Goal: Information Seeking & Learning: Learn about a topic

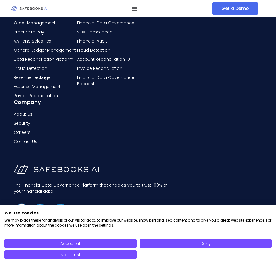
scroll to position [1817, 0]
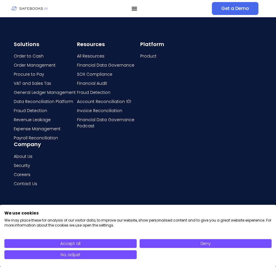
click at [94, 77] on span "SOX Compliance" at bounding box center [94, 74] width 35 height 6
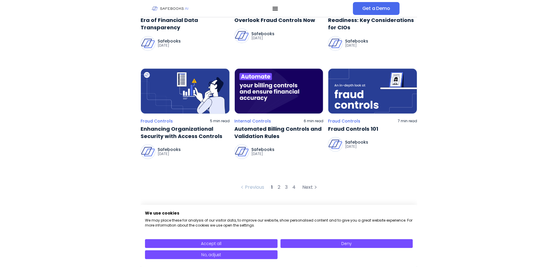
scroll to position [293, 0]
